Goal: Task Accomplishment & Management: Complete application form

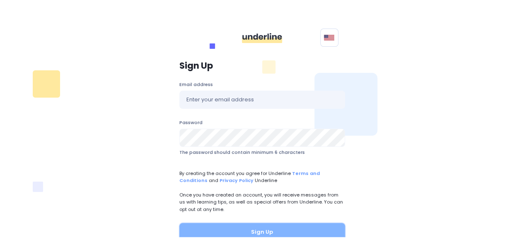
click at [254, 230] on button "Sign Up" at bounding box center [262, 232] width 166 height 18
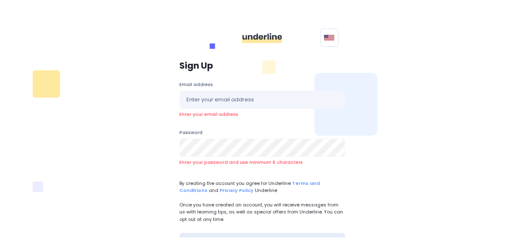
scroll to position [67, 0]
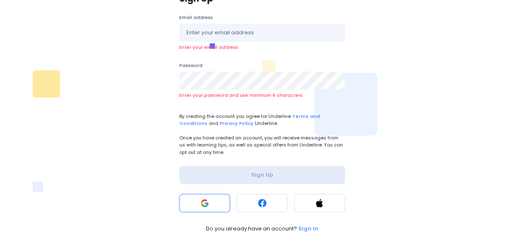
click at [200, 205] on rect at bounding box center [204, 203] width 8 height 8
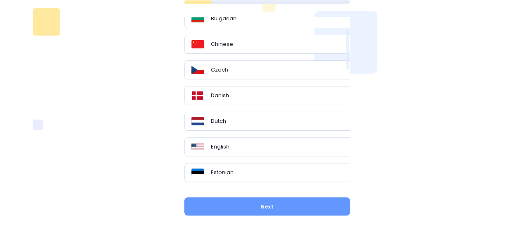
scroll to position [53, 0]
click at [244, 145] on div "English" at bounding box center [270, 148] width 158 height 8
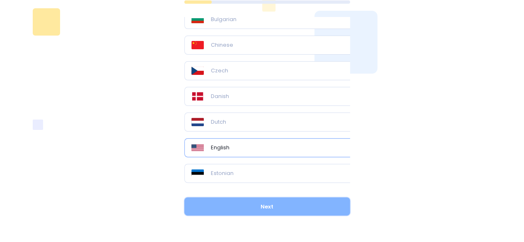
click at [273, 205] on button "Next" at bounding box center [267, 207] width 166 height 18
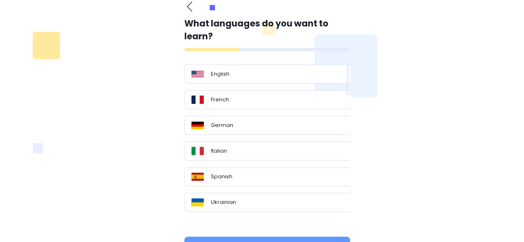
scroll to position [39, 0]
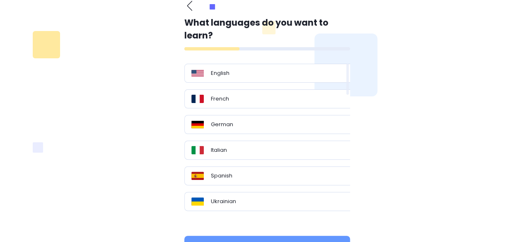
click at [286, 77] on div "English" at bounding box center [270, 73] width 158 height 8
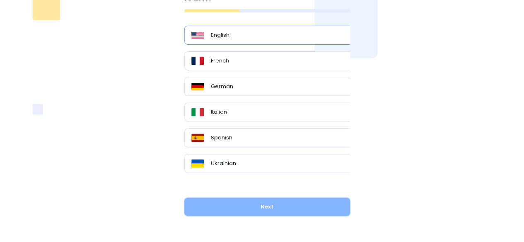
click at [288, 215] on button "Next" at bounding box center [267, 207] width 166 height 18
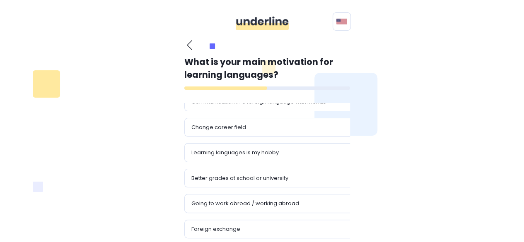
scroll to position [36, 0]
click at [190, 42] on icon "button" at bounding box center [189, 45] width 5 height 10
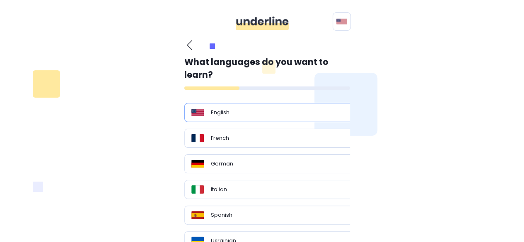
scroll to position [77, 0]
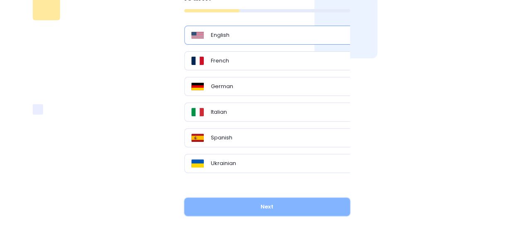
click at [266, 216] on button "Next" at bounding box center [267, 207] width 166 height 18
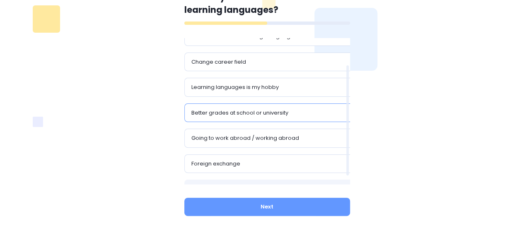
scroll to position [48, 0]
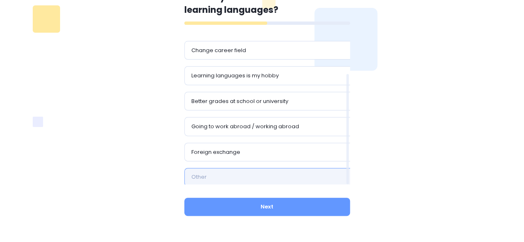
click at [257, 173] on input "text" at bounding box center [270, 177] width 172 height 18
click at [268, 152] on div "Foreign exchange" at bounding box center [270, 152] width 158 height 8
click at [281, 131] on div "Going to work abroad / working abroad" at bounding box center [270, 126] width 172 height 19
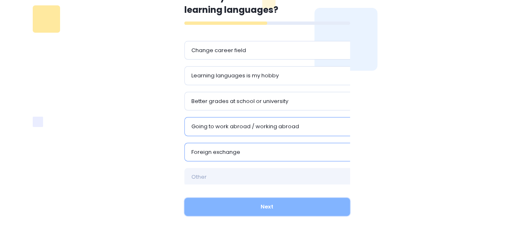
click at [263, 206] on button "Next" at bounding box center [267, 207] width 166 height 18
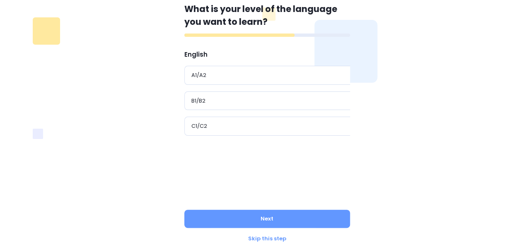
scroll to position [49, 0]
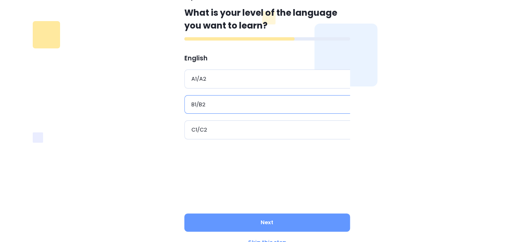
click at [281, 108] on div "B1/B2" at bounding box center [270, 104] width 172 height 19
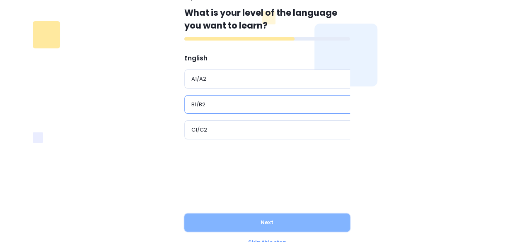
click at [280, 219] on button "Next" at bounding box center [267, 223] width 166 height 18
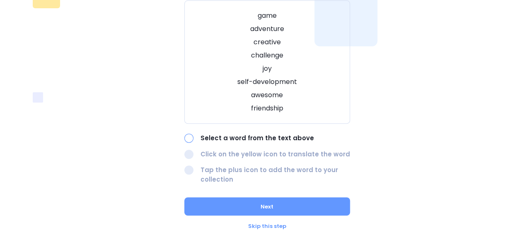
scroll to position [97, 0]
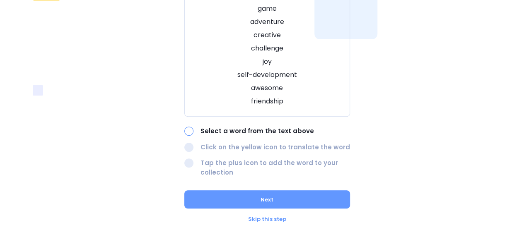
click at [280, 219] on div "Skip this step" at bounding box center [267, 219] width 166 height 8
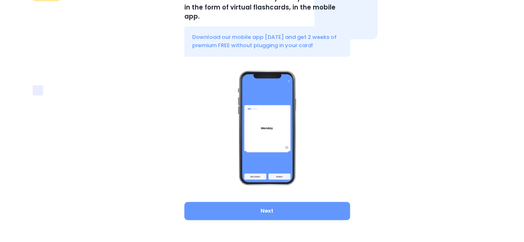
scroll to position [91, 0]
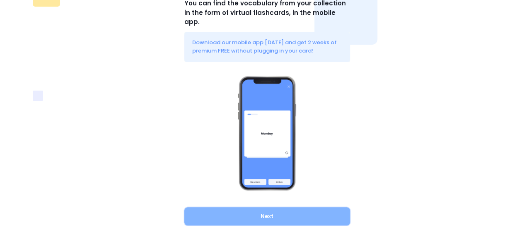
click at [284, 208] on button "Next" at bounding box center [267, 217] width 166 height 18
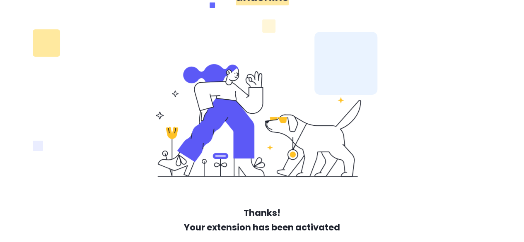
scroll to position [84, 0]
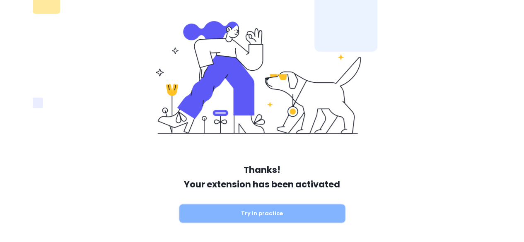
click at [277, 215] on button "Try in practice" at bounding box center [262, 214] width 166 height 18
